Goal: Use online tool/utility: Utilize a website feature to perform a specific function

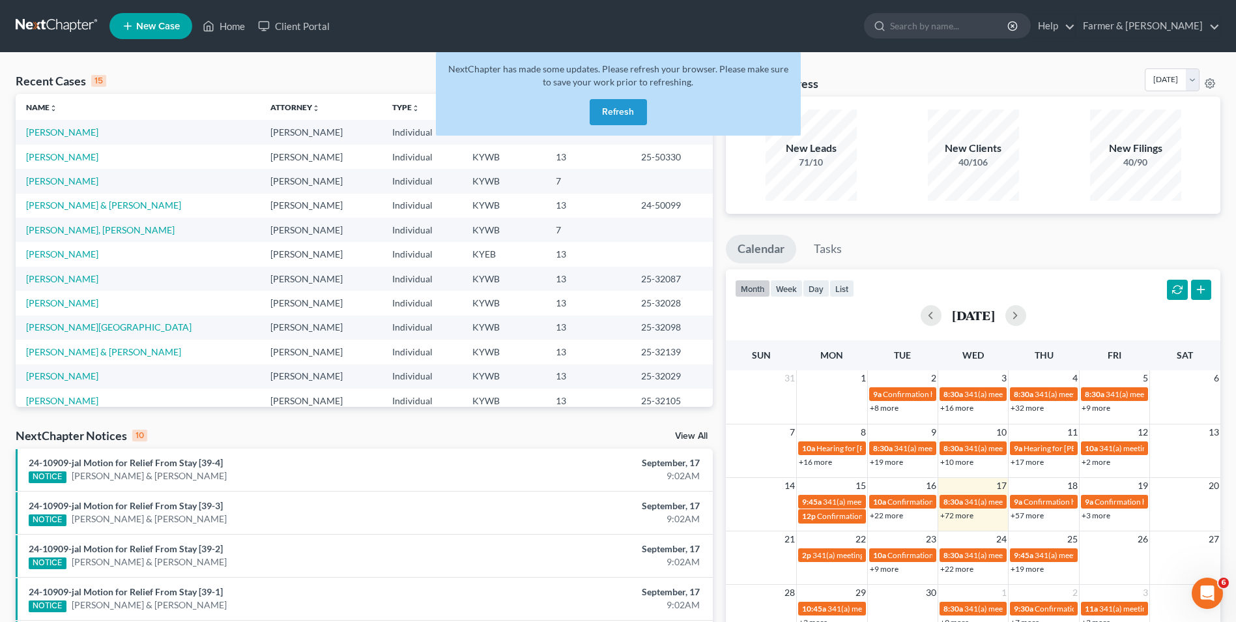
click at [624, 111] on button "Refresh" at bounding box center [618, 112] width 57 height 26
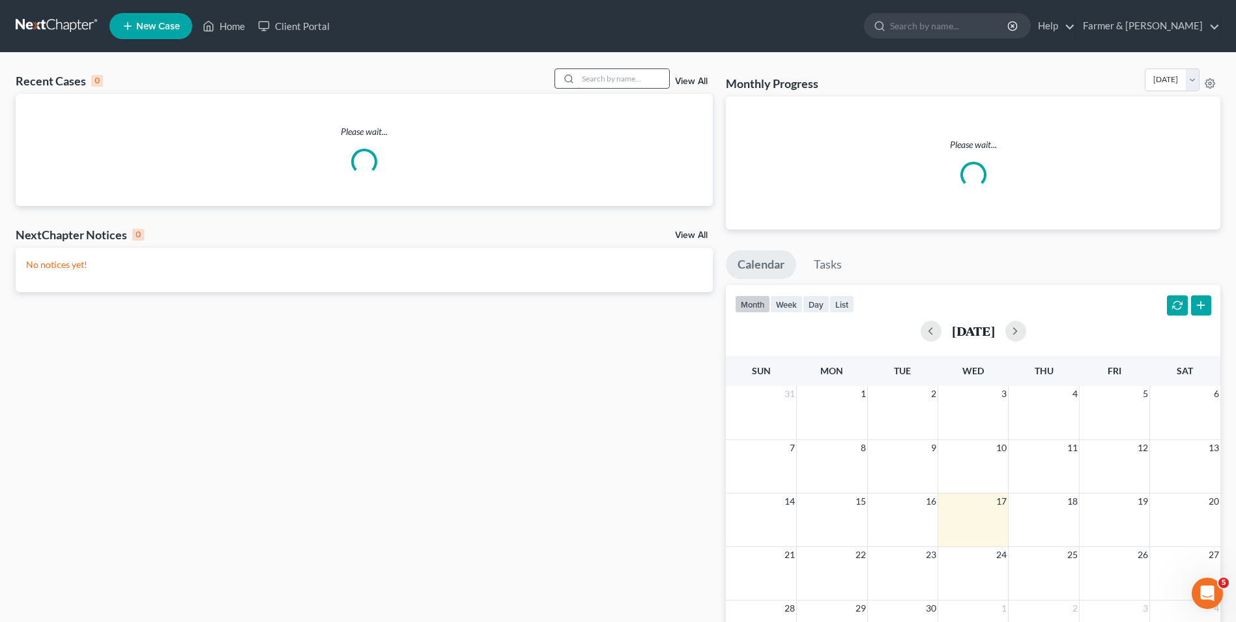
click at [642, 85] on input "search" at bounding box center [623, 78] width 91 height 19
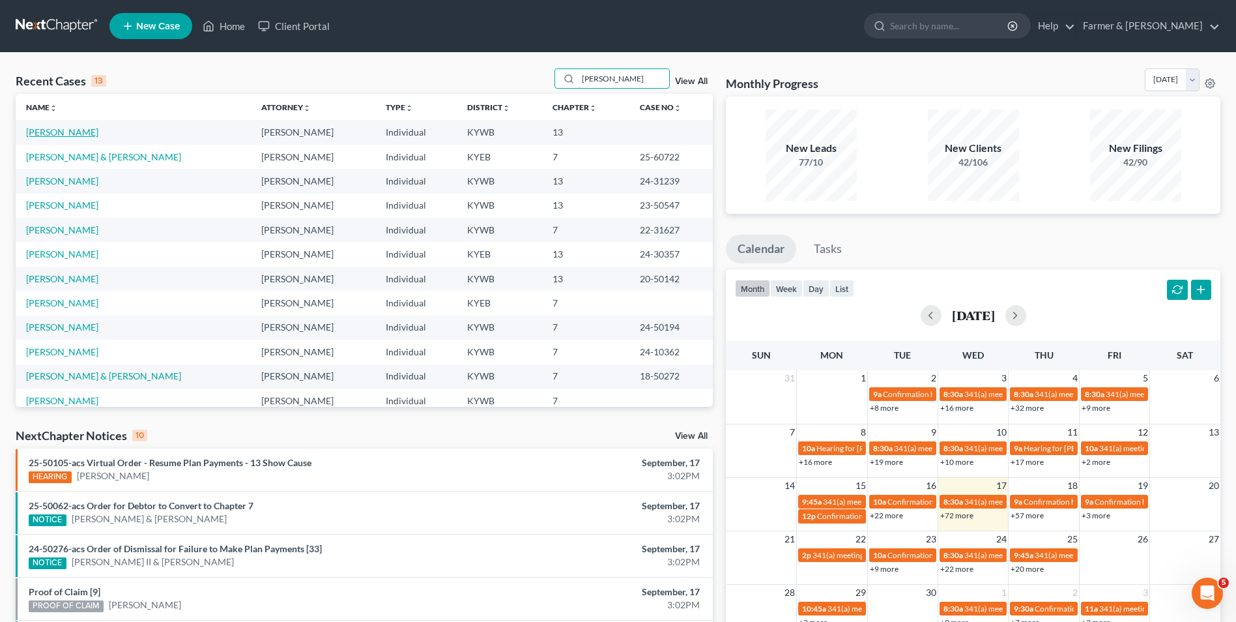
type input "[PERSON_NAME]"
click at [70, 130] on link "[PERSON_NAME]" at bounding box center [62, 131] width 72 height 11
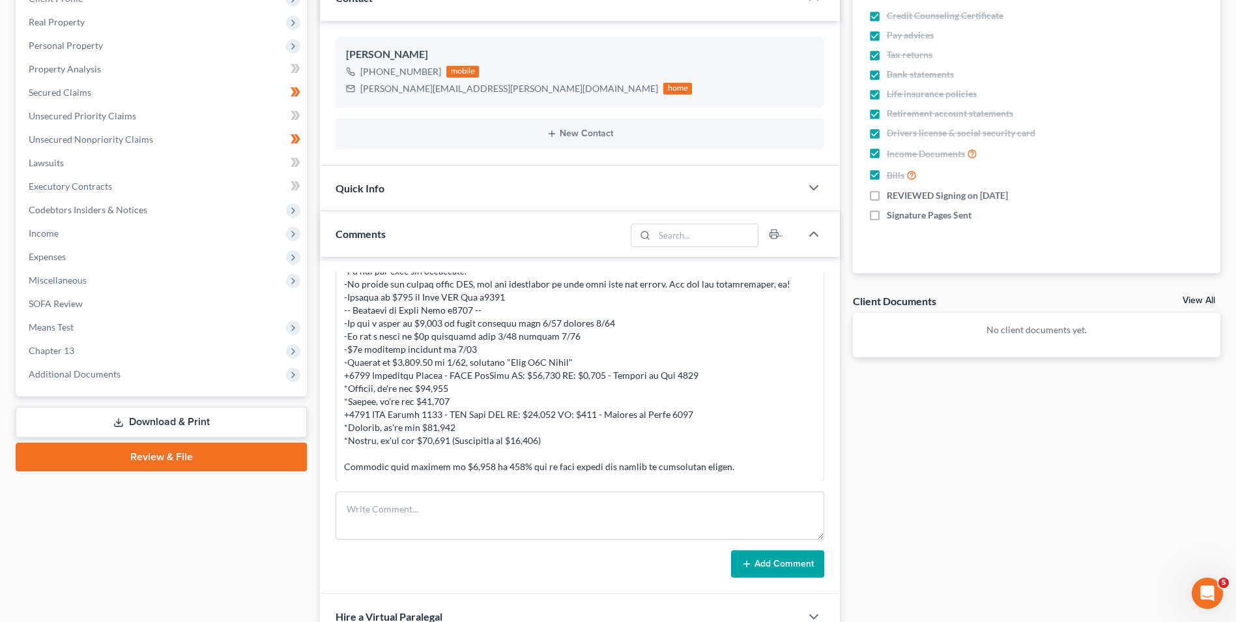
scroll to position [261, 0]
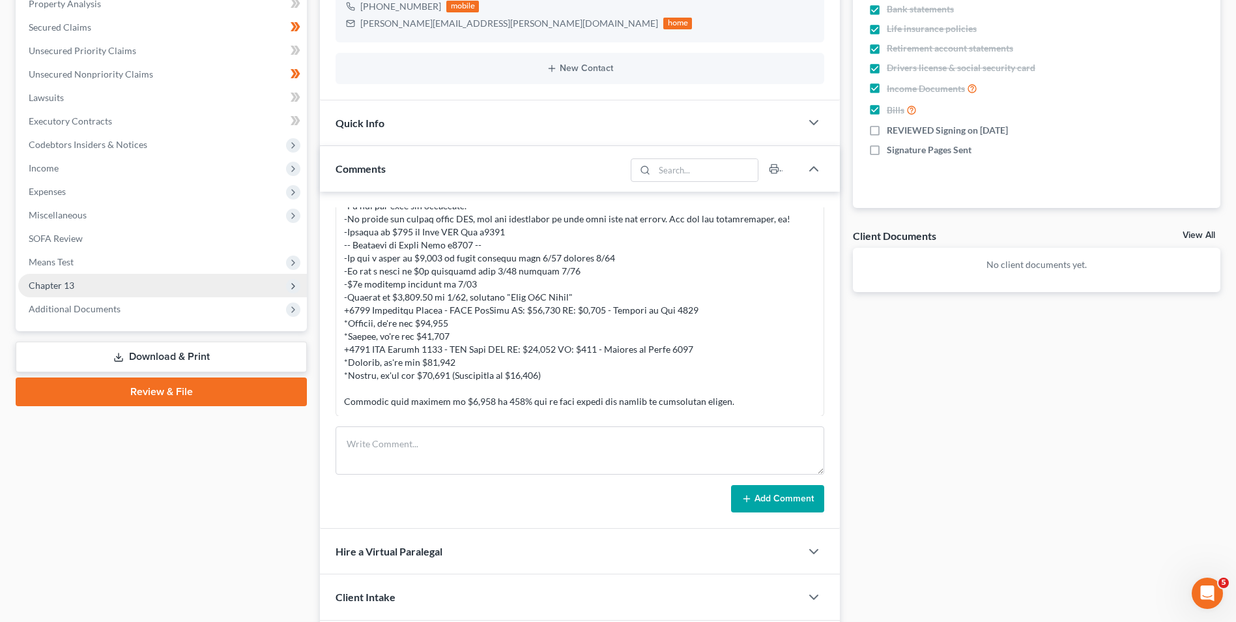
click at [85, 280] on span "Chapter 13" at bounding box center [162, 285] width 289 height 23
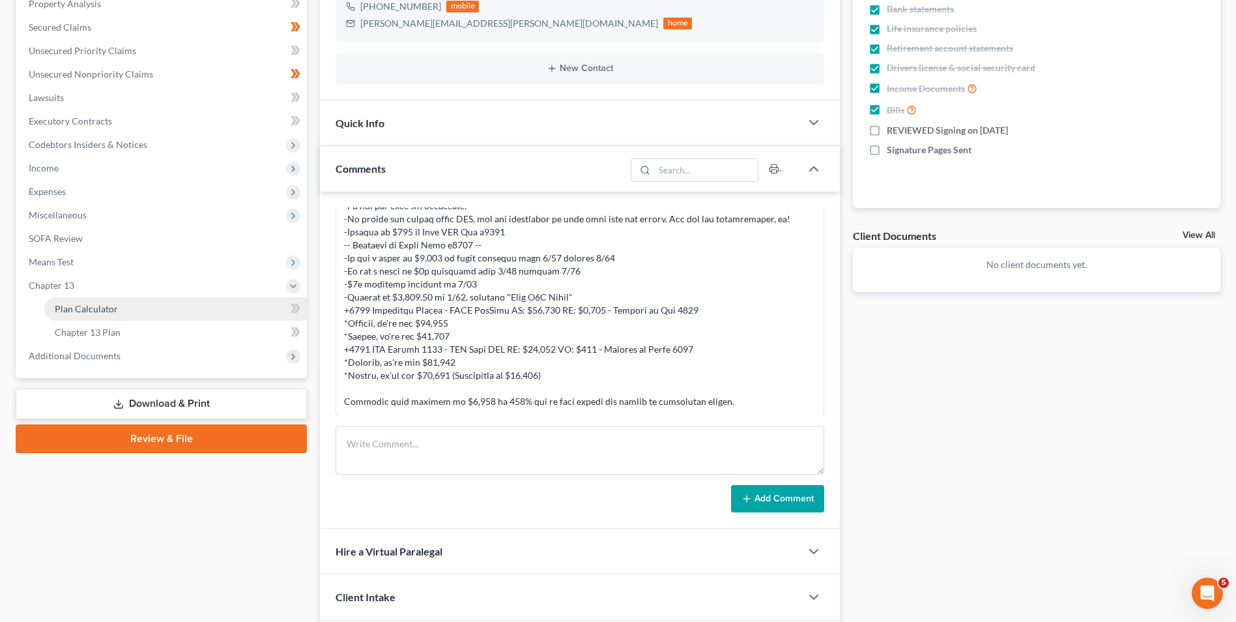
click at [81, 300] on link "Plan Calculator" at bounding box center [175, 308] width 263 height 23
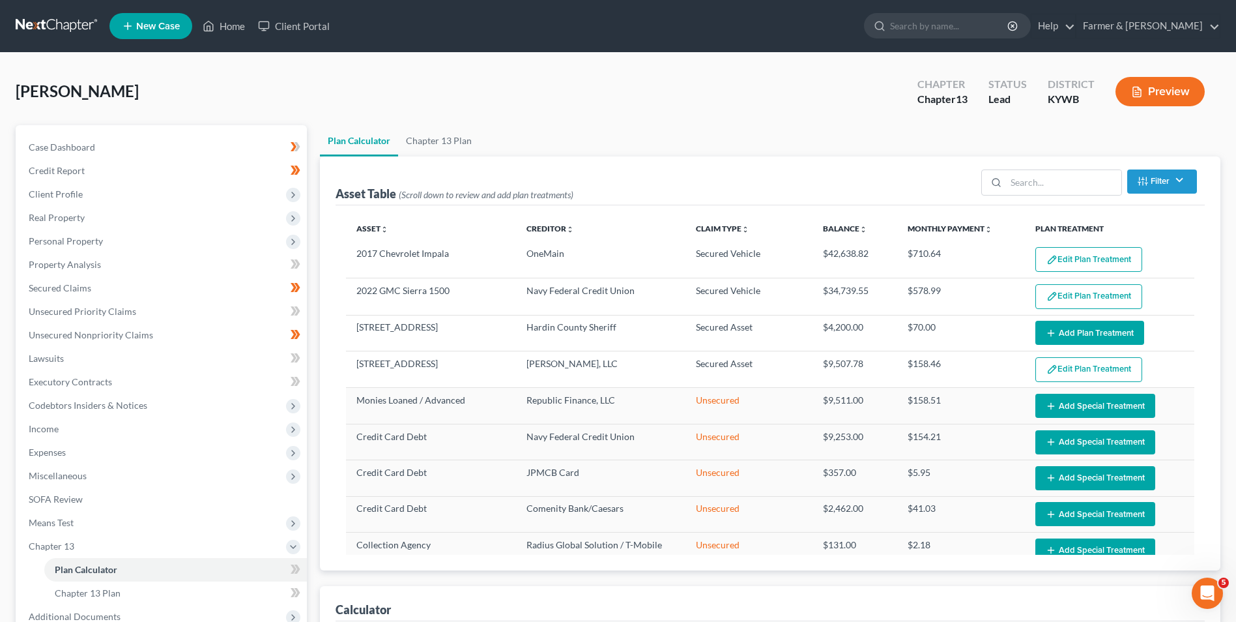
select select "59"
click at [98, 268] on span "Property Analysis" at bounding box center [65, 264] width 72 height 11
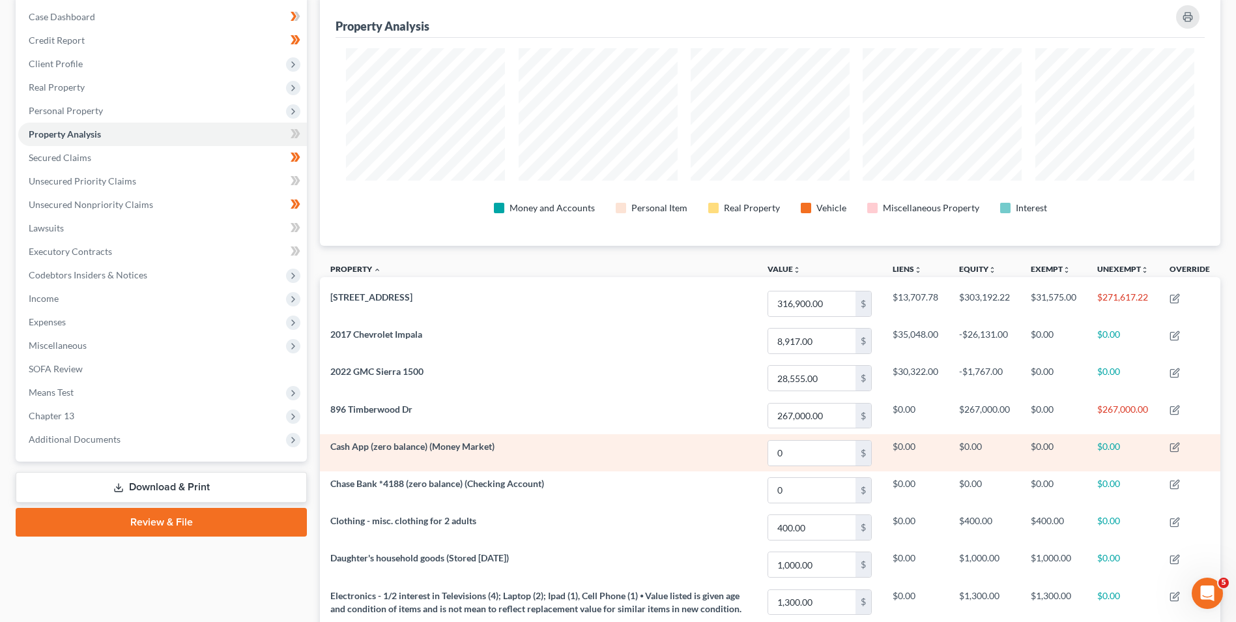
scroll to position [326, 0]
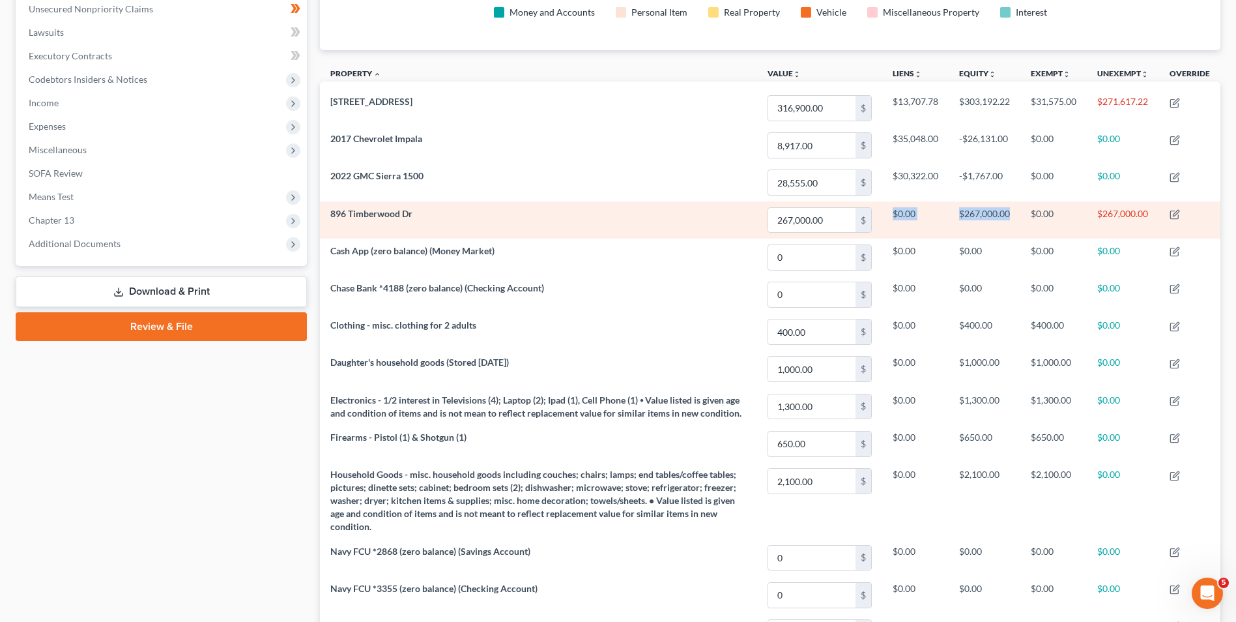
drag, startPoint x: 1015, startPoint y: 212, endPoint x: 864, endPoint y: 203, distance: 150.8
click at [864, 203] on tr "[STREET_ADDRESS] $ $0.00 $267,000.00 $0.00 $267,000.00" at bounding box center [770, 219] width 900 height 37
click at [524, 209] on td "896 Timberwood Dr" at bounding box center [538, 219] width 437 height 37
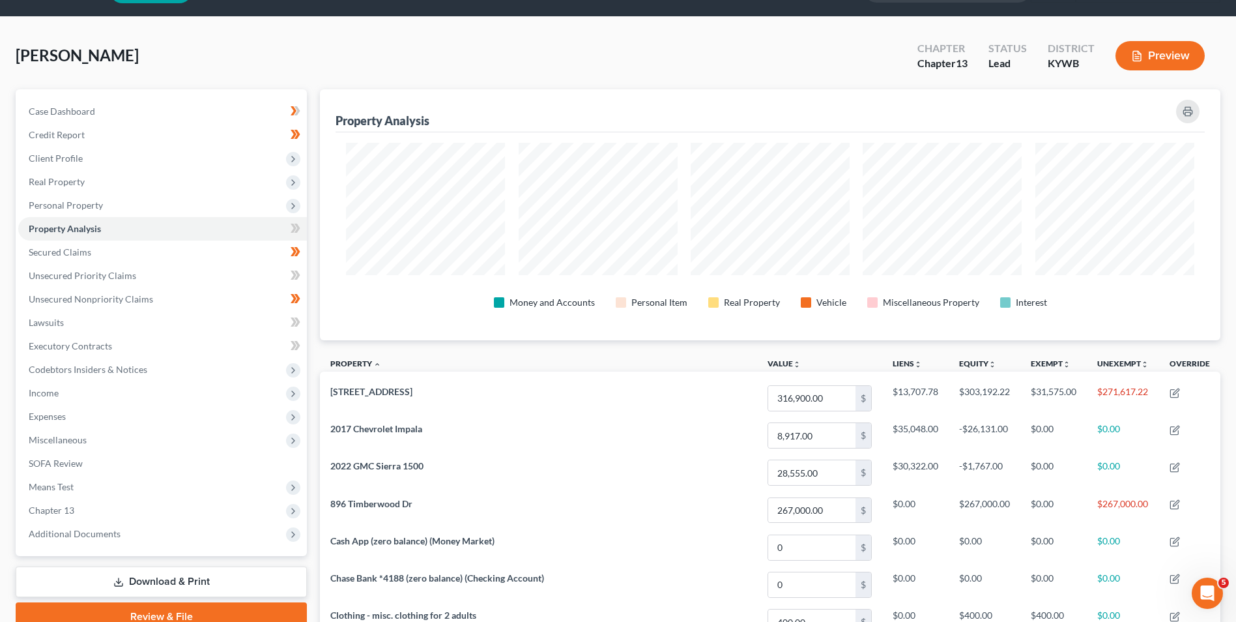
scroll to position [0, 0]
